Goal: Task Accomplishment & Management: Use online tool/utility

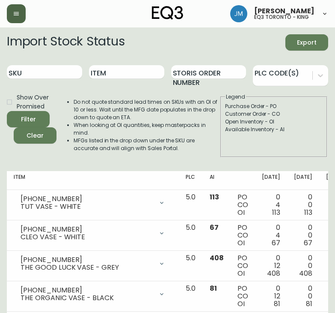
click at [13, 7] on button "button" at bounding box center [16, 13] width 19 height 19
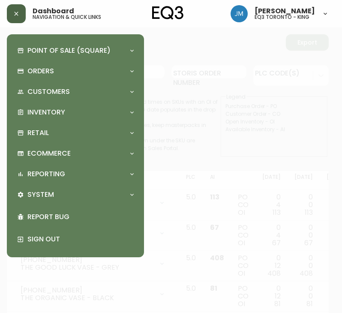
click at [13, 7] on button "button" at bounding box center [16, 13] width 19 height 19
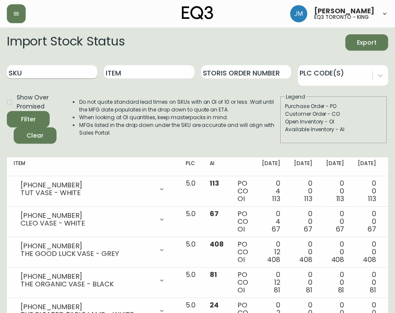
click at [67, 72] on input "SKU" at bounding box center [52, 72] width 90 height 14
paste input "[PHONE_NUMBER]"
click at [33, 117] on div "Filter" at bounding box center [28, 119] width 15 height 11
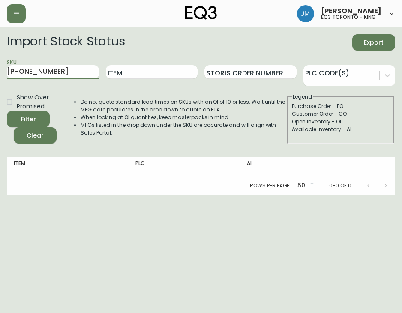
drag, startPoint x: 65, startPoint y: 73, endPoint x: 0, endPoint y: 74, distance: 65.1
click at [0, 74] on html "[PERSON_NAME] eq3 toronto - king Import Stock Status Export SKU [PHONE_NUMBER] …" at bounding box center [201, 97] width 402 height 195
paste input "[PHONE_NUMBER]"
type input "[PHONE_NUMBER]"
click at [24, 114] on circle "submit" at bounding box center [25, 118] width 10 height 10
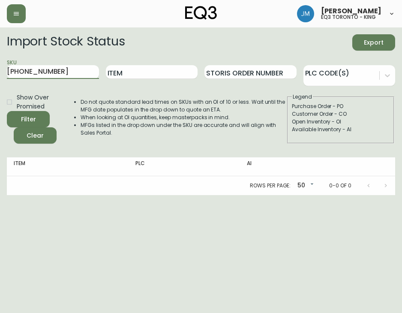
drag, startPoint x: 54, startPoint y: 69, endPoint x: 0, endPoint y: 72, distance: 54.5
click at [0, 72] on html "[PERSON_NAME] eq3 toronto - king Import Stock Status Export SKU [PHONE_NUMBER] …" at bounding box center [201, 97] width 402 height 195
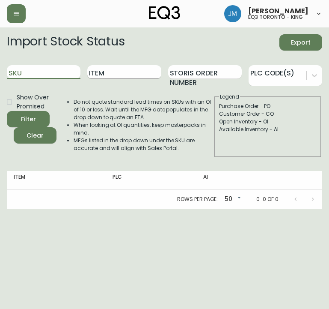
click at [120, 71] on input "Item" at bounding box center [124, 72] width 74 height 14
type input "b"
type input "barli"
click at [7, 111] on button "Filter" at bounding box center [28, 119] width 43 height 16
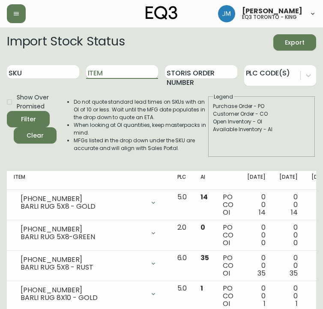
click at [133, 76] on input "Item" at bounding box center [122, 72] width 72 height 14
click at [7, 111] on button "Filter" at bounding box center [28, 119] width 43 height 16
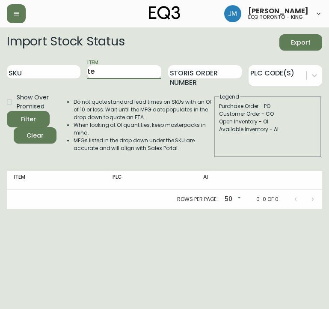
type input "t"
click at [7, 111] on button "Filter" at bounding box center [28, 119] width 43 height 16
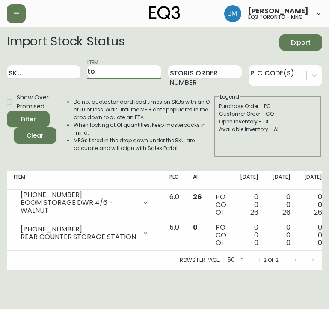
type input "t"
type input "moon"
click at [7, 111] on button "Filter" at bounding box center [28, 119] width 43 height 16
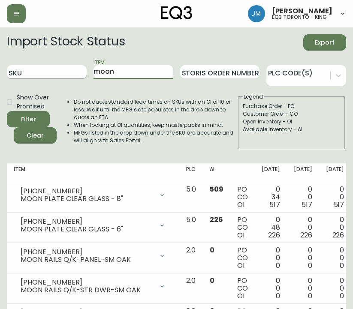
drag, startPoint x: 139, startPoint y: 73, endPoint x: 57, endPoint y: 73, distance: 81.8
click at [62, 78] on div "SKU Item moon Storis Order Number PLC Code(s)" at bounding box center [176, 72] width 339 height 28
click at [7, 111] on button "Filter" at bounding box center [28, 119] width 43 height 16
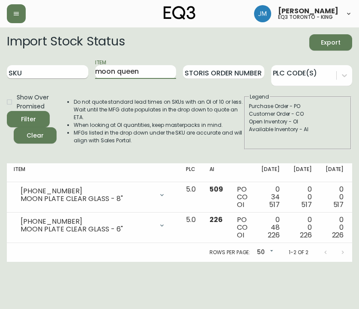
click at [7, 111] on button "Filter" at bounding box center [28, 119] width 43 height 16
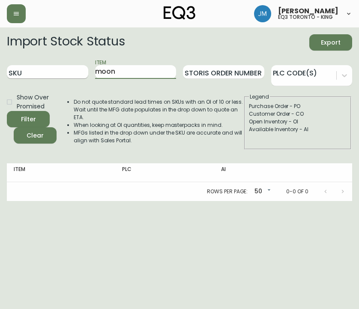
click at [7, 111] on button "Filter" at bounding box center [28, 119] width 43 height 16
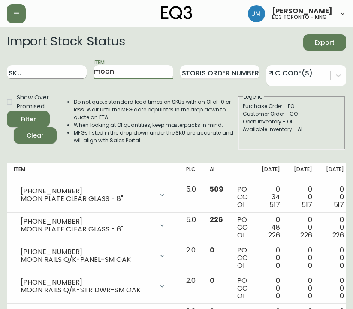
drag, startPoint x: 136, startPoint y: 72, endPoint x: 80, endPoint y: 72, distance: 55.7
click at [80, 72] on div "SKU Item moon Storis Order Number PLC Code(s)" at bounding box center [176, 72] width 339 height 28
type input "t"
click at [7, 111] on button "Filter" at bounding box center [28, 119] width 43 height 16
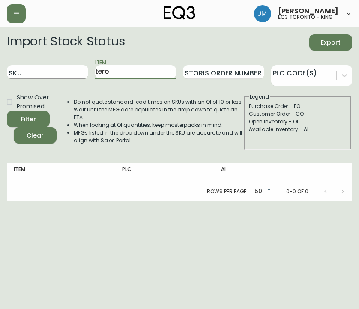
click at [7, 111] on button "Filter" at bounding box center [28, 119] width 43 height 16
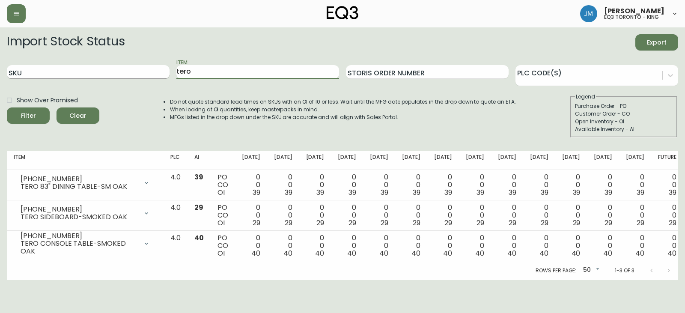
drag, startPoint x: 208, startPoint y: 69, endPoint x: 131, endPoint y: 71, distance: 77.6
click at [137, 78] on div "SKU Item tero Storis Order Number PLC Code(s)" at bounding box center [343, 72] width 672 height 28
click at [7, 108] on button "Filter" at bounding box center [28, 116] width 43 height 16
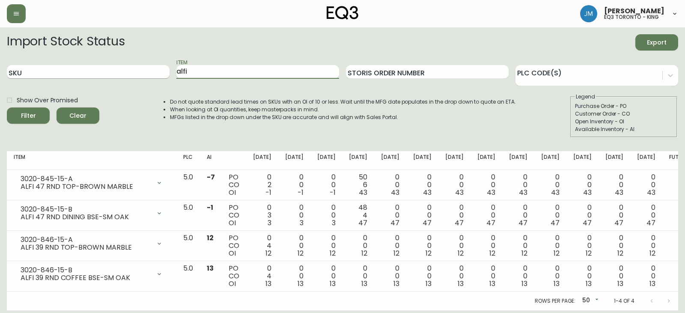
drag, startPoint x: 202, startPoint y: 71, endPoint x: 112, endPoint y: 74, distance: 90.0
click at [114, 73] on div "SKU Item [PERSON_NAME] Order Number PLC Code(s)" at bounding box center [343, 72] width 672 height 28
click at [7, 108] on button "Filter" at bounding box center [28, 116] width 43 height 16
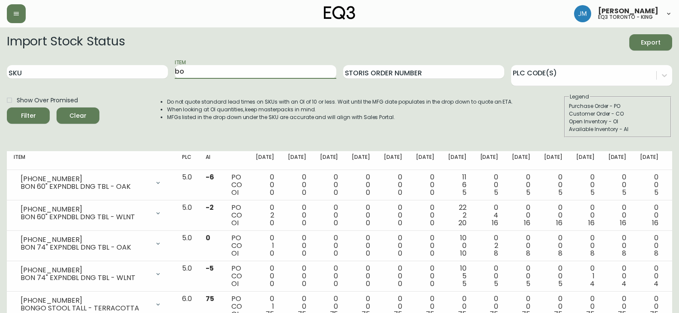
type input "b"
click at [7, 108] on button "Filter" at bounding box center [28, 116] width 43 height 16
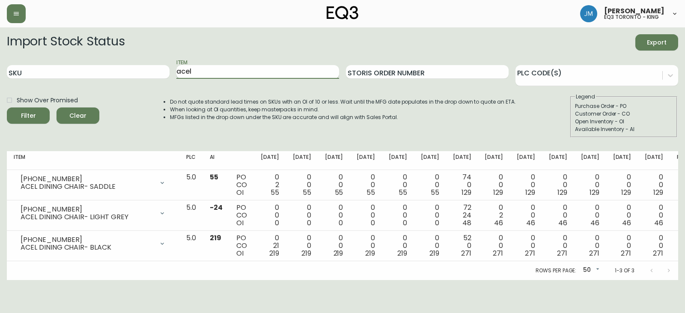
click at [205, 70] on input "acel" at bounding box center [258, 72] width 163 height 14
type input "a"
type input "bon"
click at [7, 108] on button "Filter" at bounding box center [28, 116] width 43 height 16
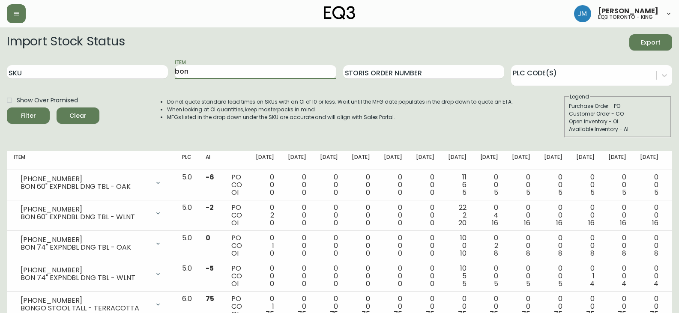
drag, startPoint x: 163, startPoint y: 76, endPoint x: 132, endPoint y: 80, distance: 31.1
click at [153, 78] on div "SKU Item bon Storis Order Number PLC Code(s)" at bounding box center [339, 72] width 665 height 28
type input "p"
click at [7, 108] on button "Filter" at bounding box center [28, 116] width 43 height 16
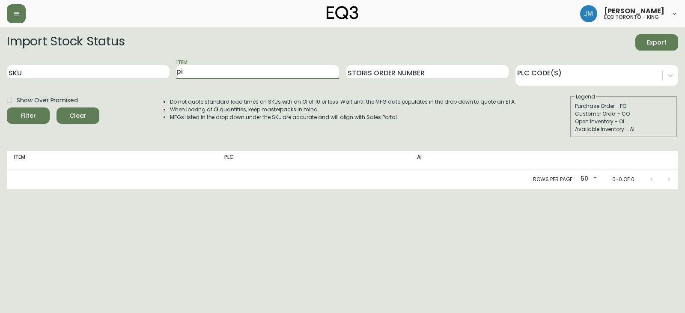
click at [7, 108] on button "Filter" at bounding box center [28, 116] width 43 height 16
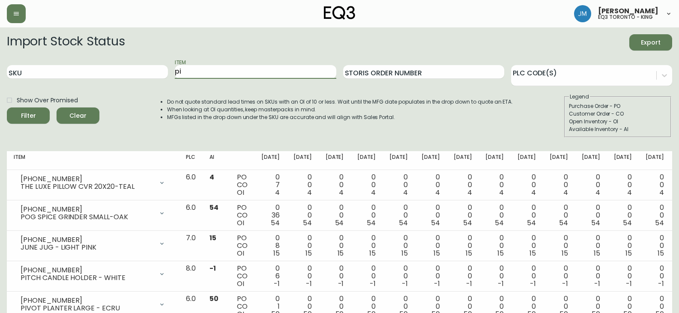
drag, startPoint x: 178, startPoint y: 77, endPoint x: 95, endPoint y: 81, distance: 82.8
click at [95, 81] on div "SKU Item pi Storis Order Number PLC Code(s)" at bounding box center [339, 72] width 665 height 28
click at [7, 108] on button "Filter" at bounding box center [28, 116] width 43 height 16
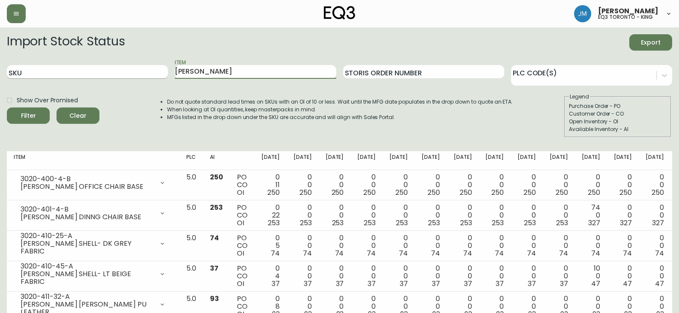
drag, startPoint x: 212, startPoint y: 72, endPoint x: 59, endPoint y: 78, distance: 154.0
click at [59, 80] on div "SKU Item [PERSON_NAME] Storis Order Number PLC Code(s)" at bounding box center [339, 72] width 665 height 28
click at [7, 108] on button "Filter" at bounding box center [28, 116] width 43 height 16
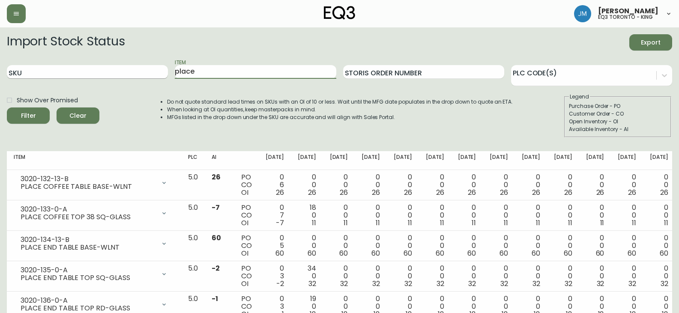
drag, startPoint x: 209, startPoint y: 69, endPoint x: 103, endPoint y: 73, distance: 106.3
click at [104, 71] on div "SKU Item place Storis Order Number PLC Code(s)" at bounding box center [339, 72] width 665 height 28
type input "verre"
click at [7, 108] on button "Filter" at bounding box center [28, 116] width 43 height 16
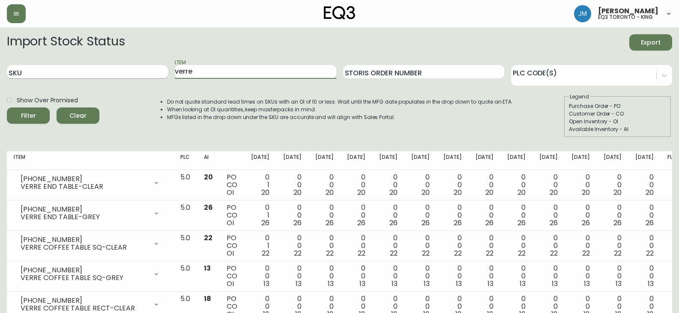
drag, startPoint x: 147, startPoint y: 75, endPoint x: 128, endPoint y: 77, distance: 19.4
click at [137, 79] on div "SKU Item verre Storis Order Number PLC Code(s)" at bounding box center [339, 72] width 665 height 28
click at [123, 72] on input "SKU" at bounding box center [87, 72] width 161 height 14
paste input "3350-2508-9VL"
type input "3350-2508-9VL"
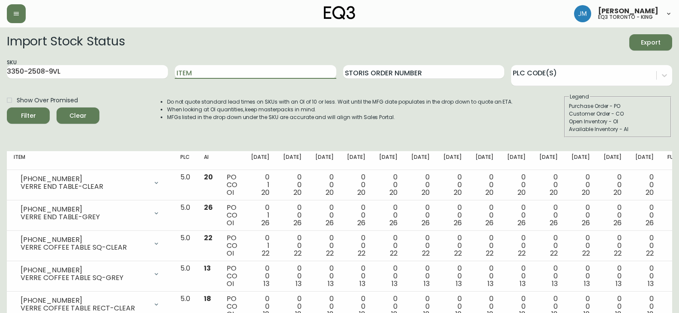
click at [40, 116] on span "Filter" at bounding box center [28, 116] width 29 height 11
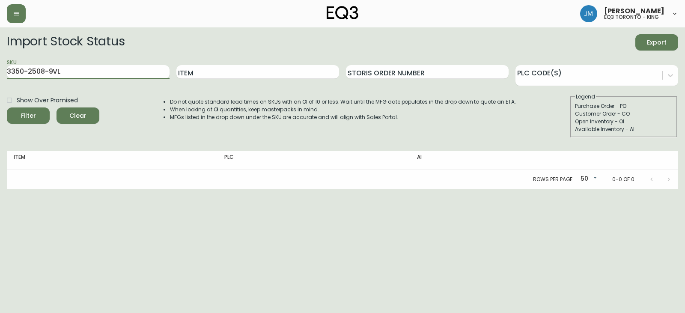
drag, startPoint x: 81, startPoint y: 74, endPoint x: 0, endPoint y: 83, distance: 80.6
click at [0, 82] on main "Import Stock Status Export SKU 3350-2508-9VL Item Storis Order Number PLC Code(…" at bounding box center [342, 108] width 685 height 162
